Goal: Transaction & Acquisition: Purchase product/service

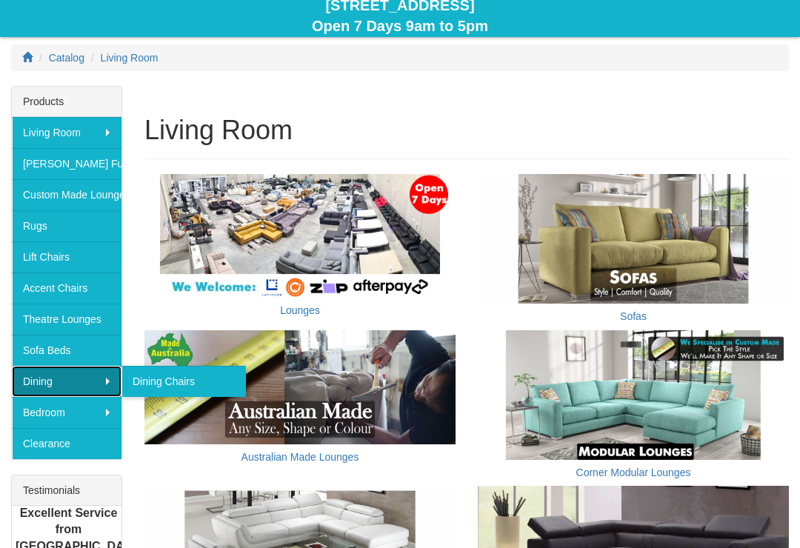
scroll to position [159, 0]
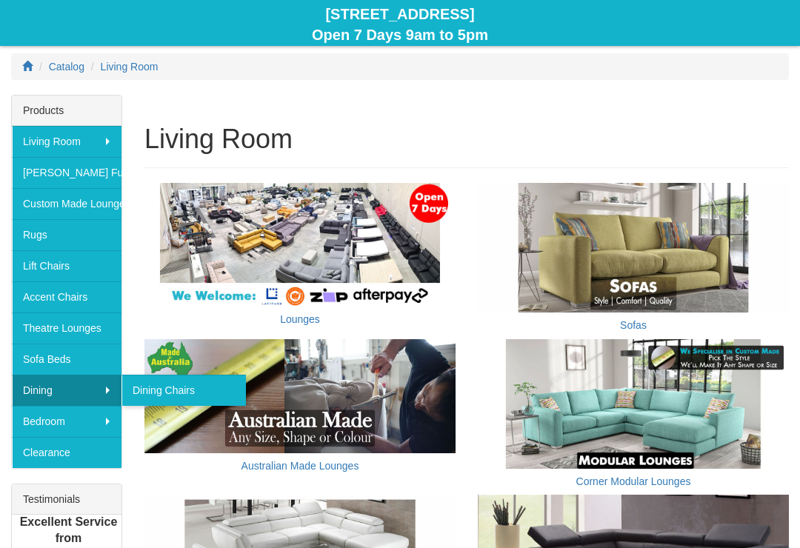
click at [70, 457] on link "Clearance" at bounding box center [67, 452] width 110 height 31
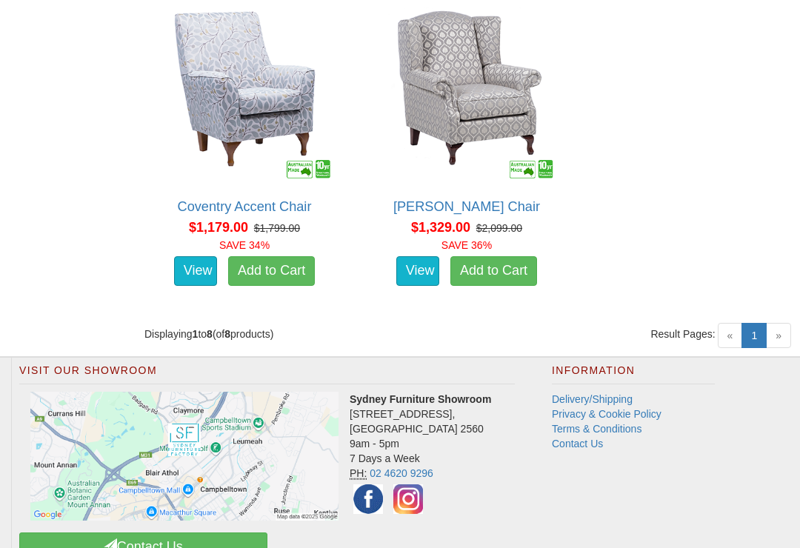
scroll to position [1445, 0]
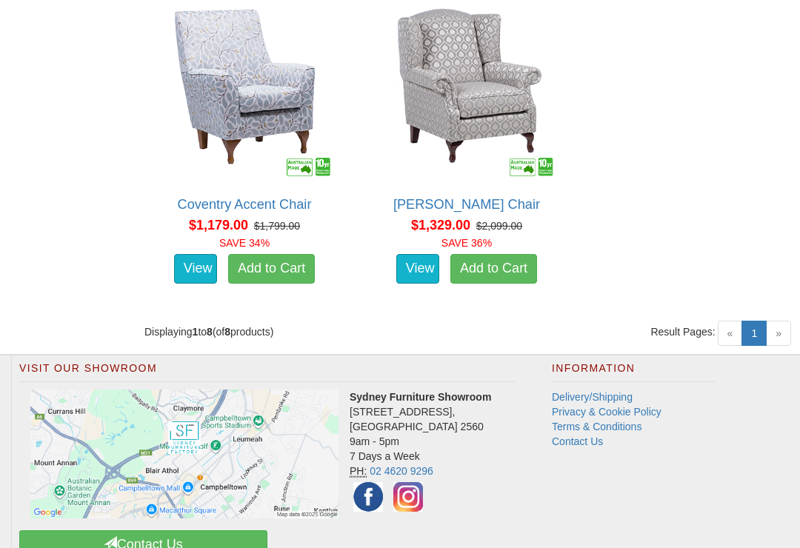
click at [766, 321] on link "1 (current)" at bounding box center [753, 333] width 25 height 25
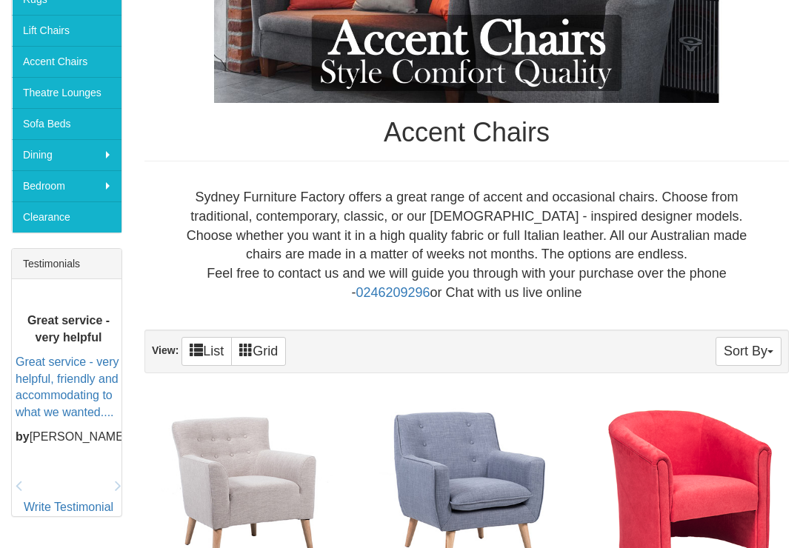
scroll to position [365, 0]
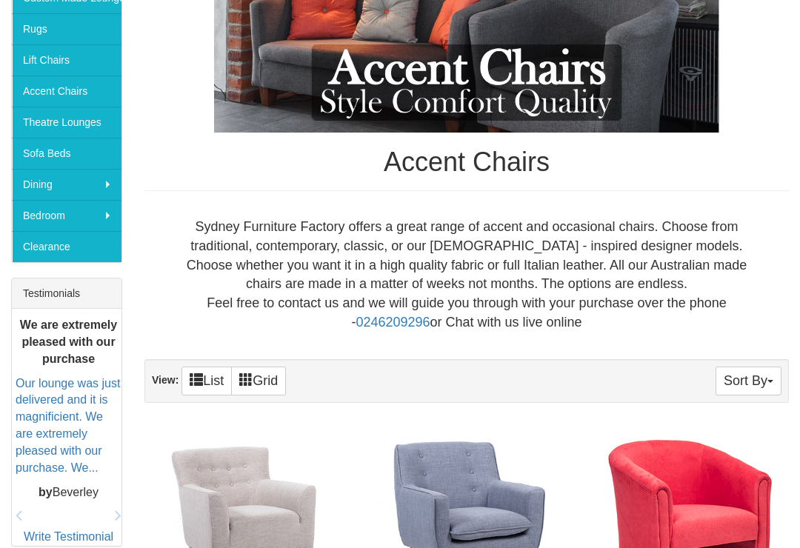
click at [754, 378] on button "Sort By" at bounding box center [748, 380] width 66 height 29
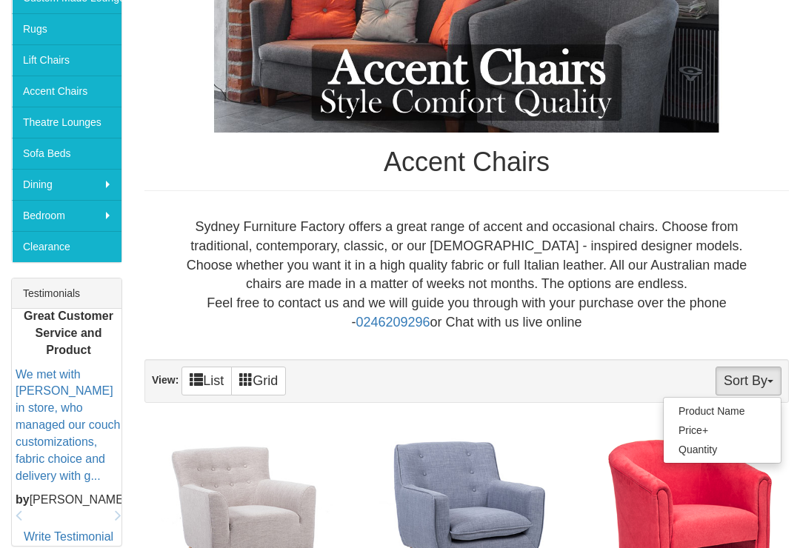
click at [696, 429] on link "Price+" at bounding box center [721, 430] width 117 height 19
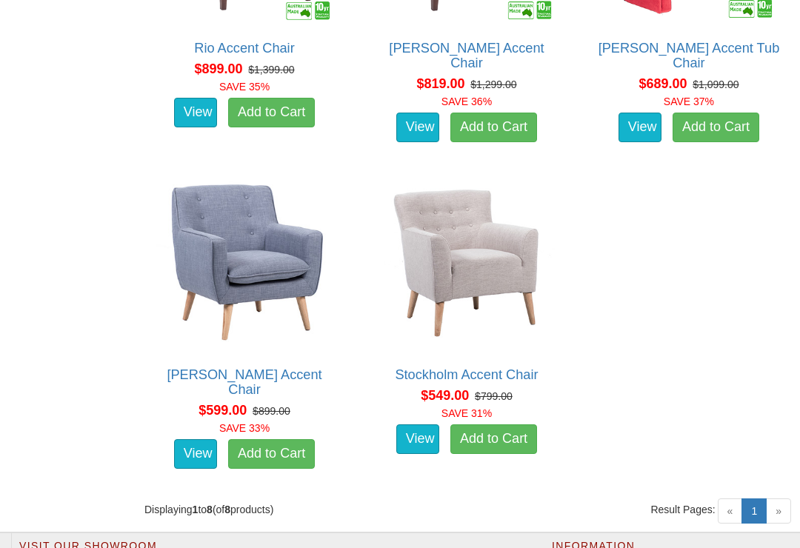
scroll to position [1274, 0]
click at [186, 439] on link "View" at bounding box center [195, 454] width 43 height 30
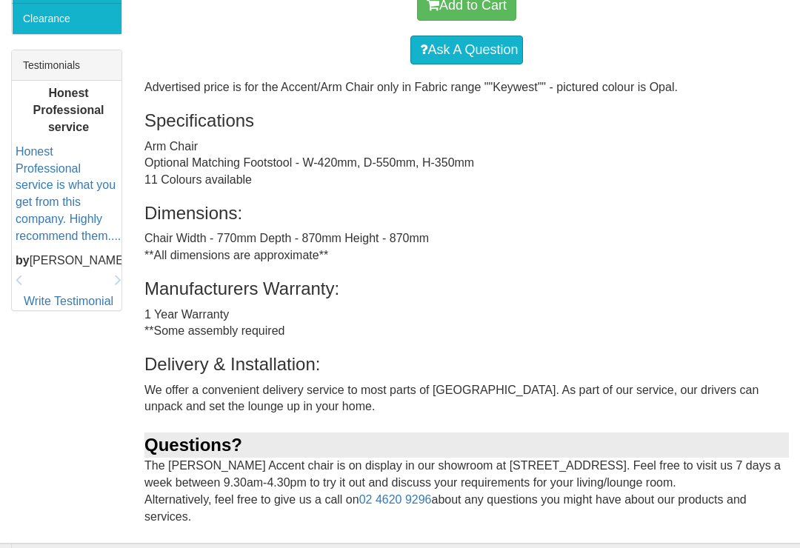
scroll to position [594, 0]
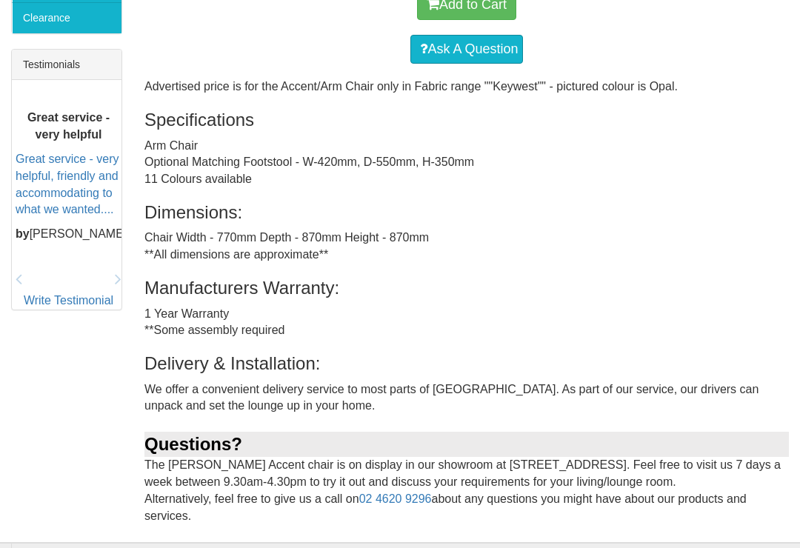
click at [215, 175] on div "Advertised price is for the Accent/Arm Chair only in Fabric range ""Keywest"" -…" at bounding box center [466, 309] width 644 height 463
click at [223, 133] on div "Advertised price is for the Accent/Arm Chair only in Fabric range ""Keywest"" -…" at bounding box center [466, 309] width 644 height 463
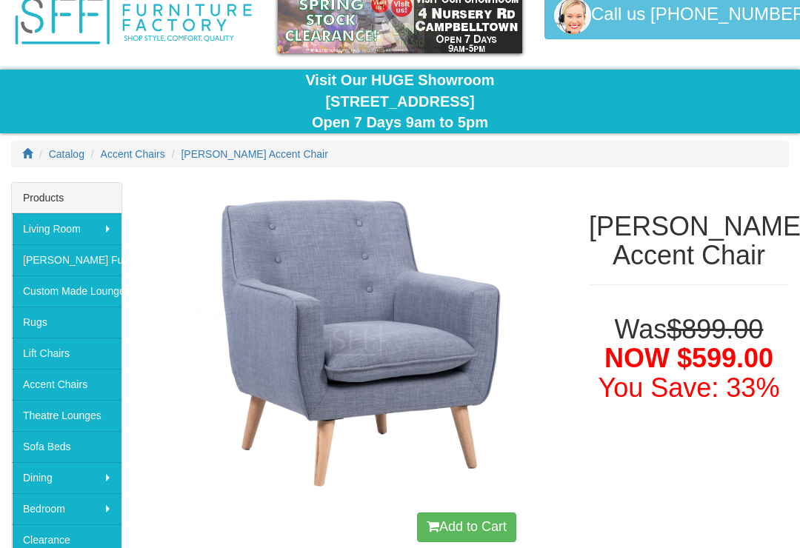
scroll to position [74, 0]
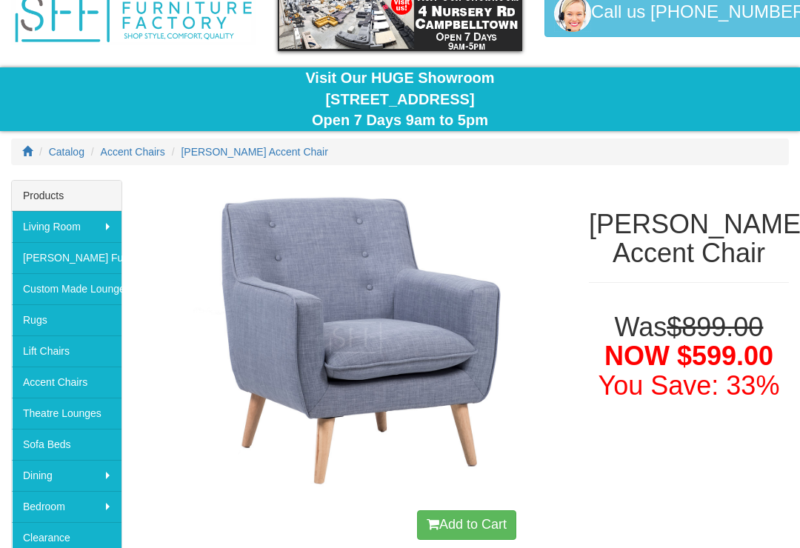
click at [229, 148] on span "[PERSON_NAME] Accent Chair" at bounding box center [254, 152] width 147 height 12
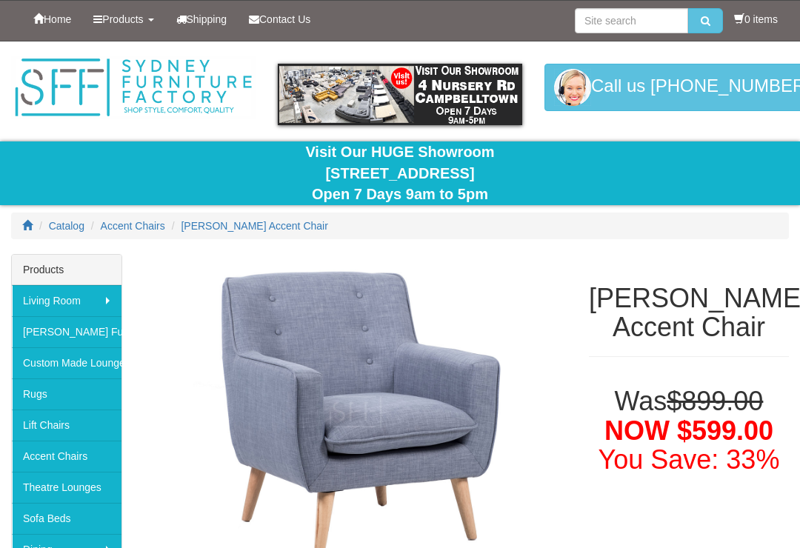
click at [135, 227] on span "Accent Chairs" at bounding box center [133, 226] width 64 height 12
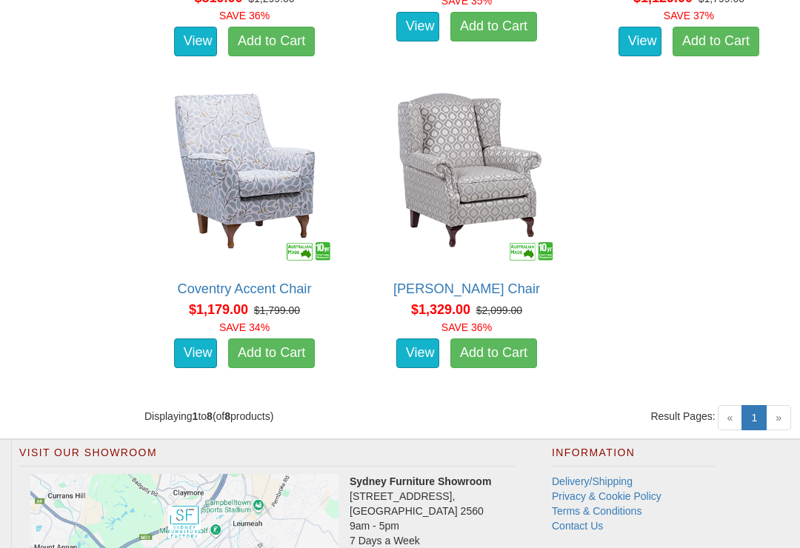
scroll to position [1460, 0]
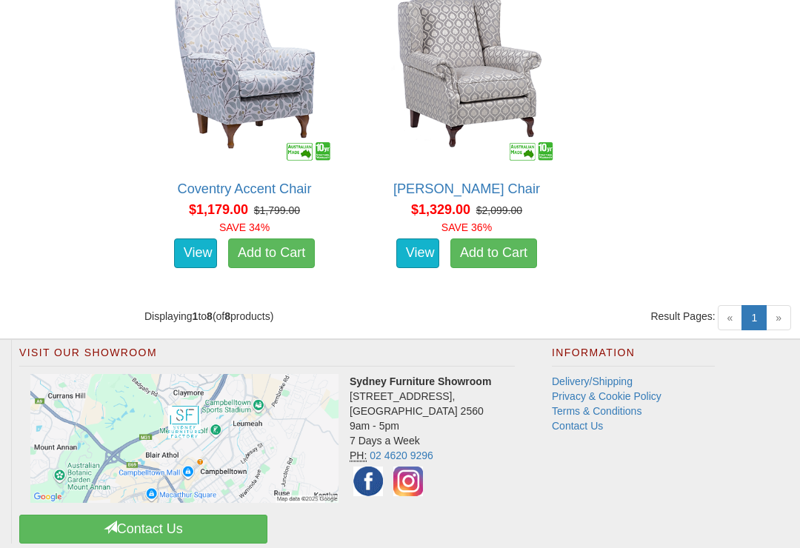
click at [777, 309] on span "»" at bounding box center [778, 317] width 25 height 25
click at [756, 305] on link "1 (current)" at bounding box center [753, 317] width 25 height 25
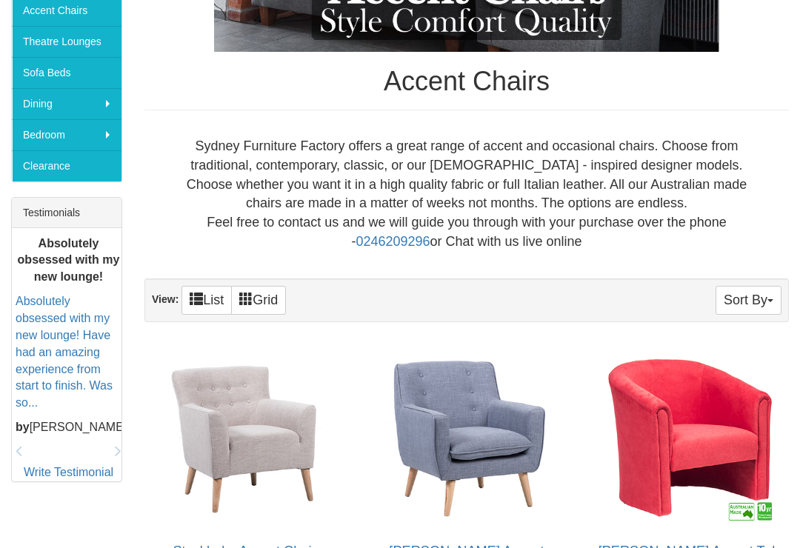
scroll to position [378, 0]
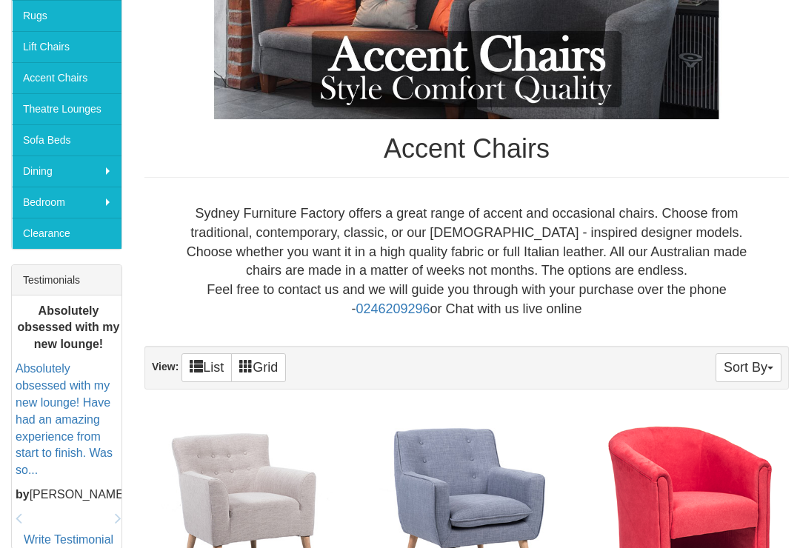
click at [746, 353] on button "Sort By" at bounding box center [748, 367] width 66 height 29
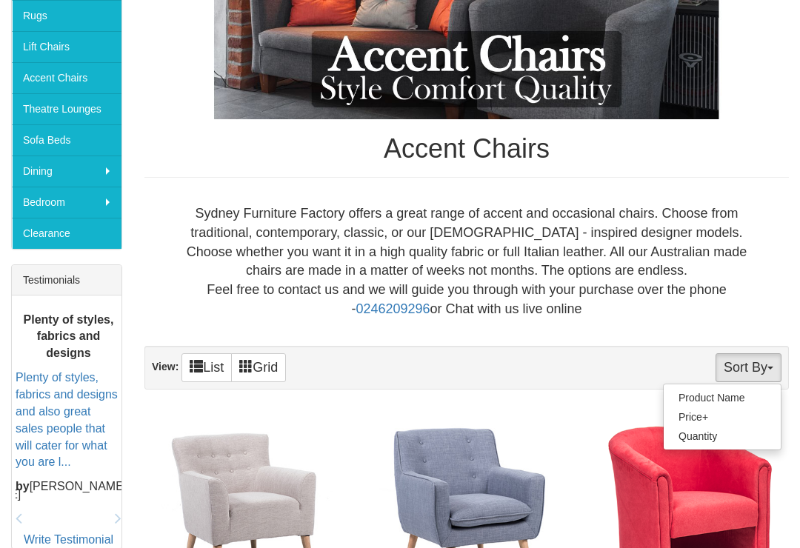
click at [709, 397] on link "Product Name" at bounding box center [721, 397] width 117 height 19
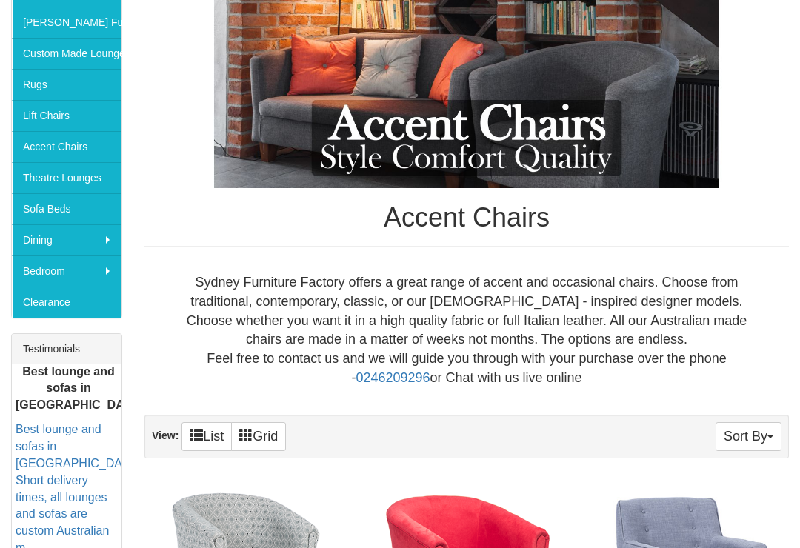
scroll to position [289, 0]
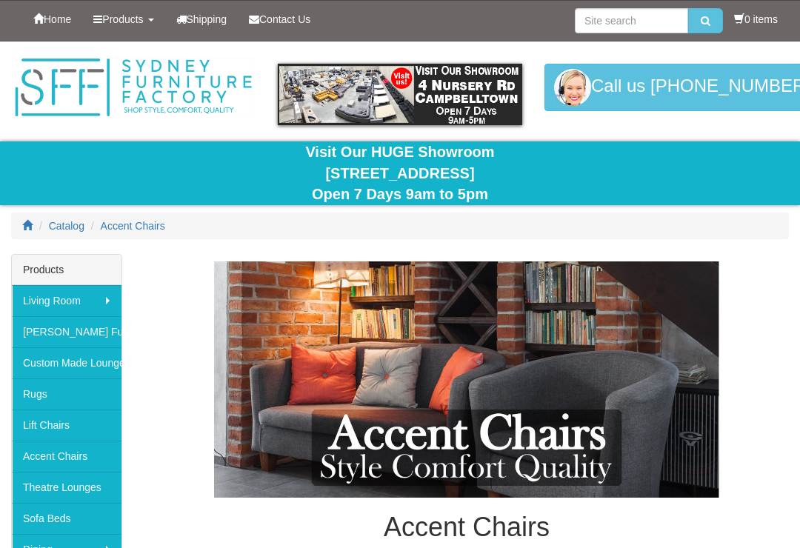
scroll to position [378, 0]
